Goal: Information Seeking & Learning: Stay updated

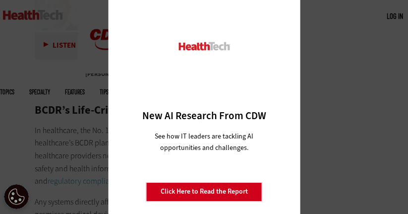
scroll to position [1645, 0]
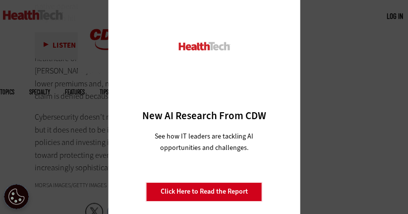
scroll to position [1641, 0]
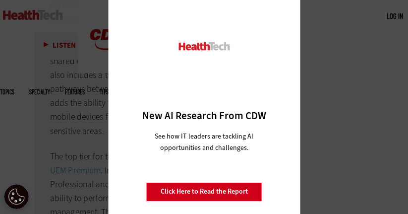
scroll to position [2011, 0]
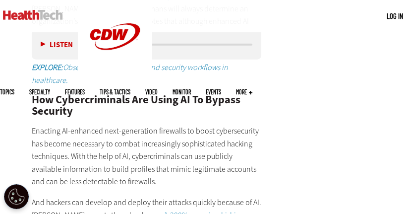
scroll to position [1933, 3]
